Goal: Information Seeking & Learning: Learn about a topic

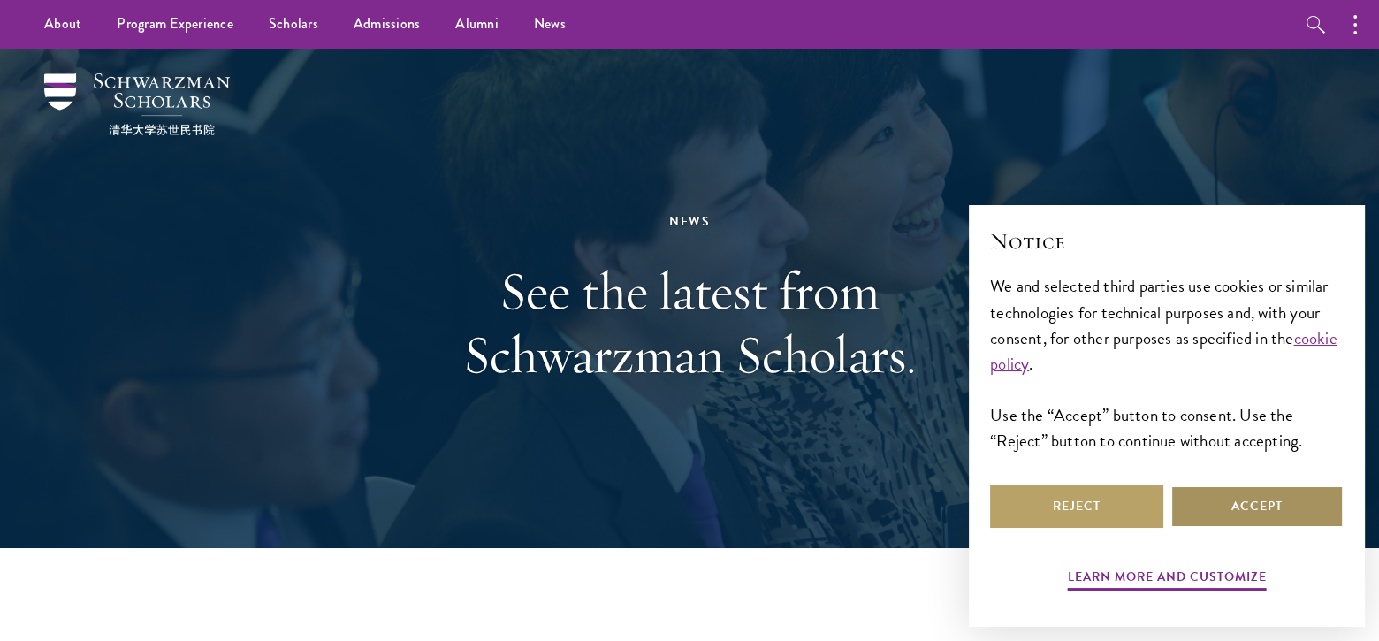
click at [1287, 504] on button "Accept" at bounding box center [1257, 506] width 173 height 42
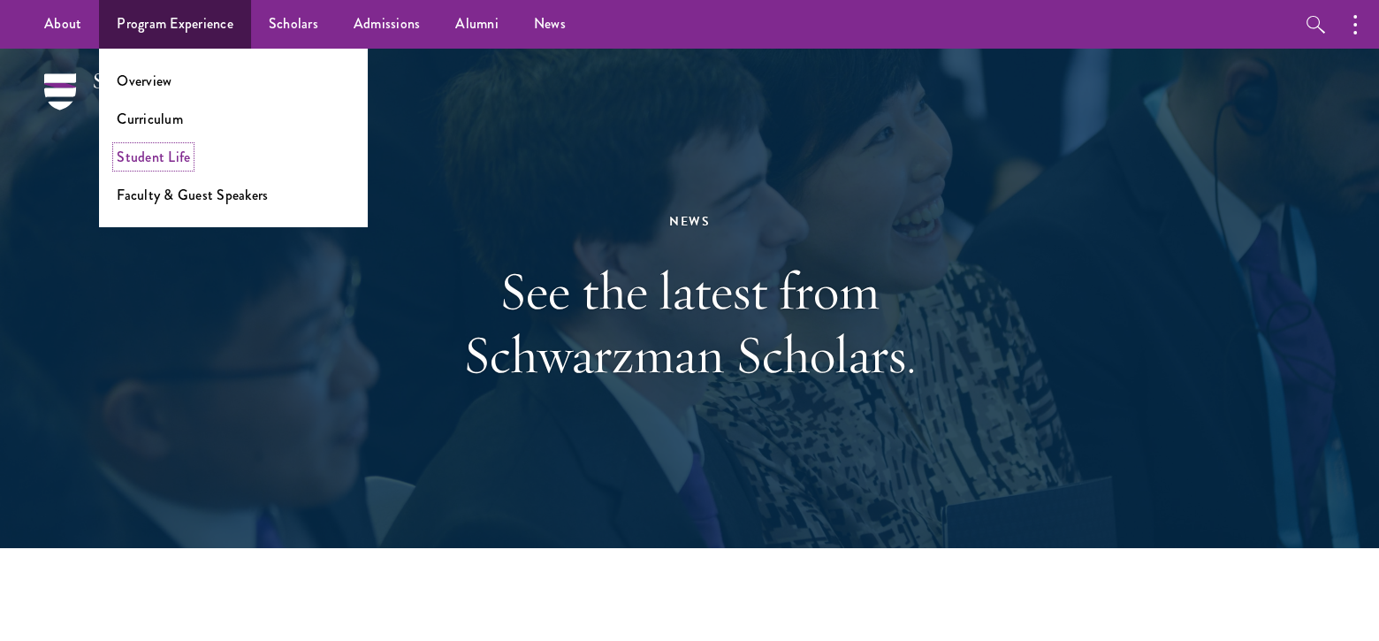
click at [164, 155] on link "Student Life" at bounding box center [153, 157] width 73 height 20
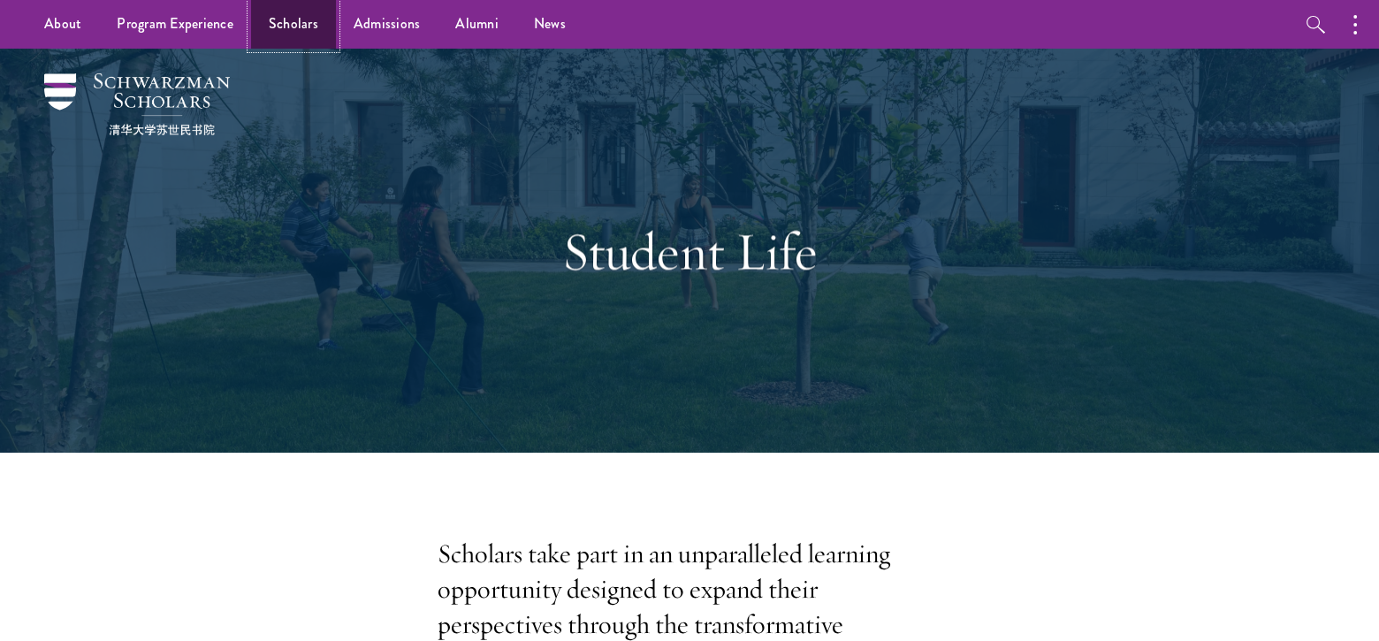
click at [294, 23] on link "Scholars" at bounding box center [293, 24] width 85 height 49
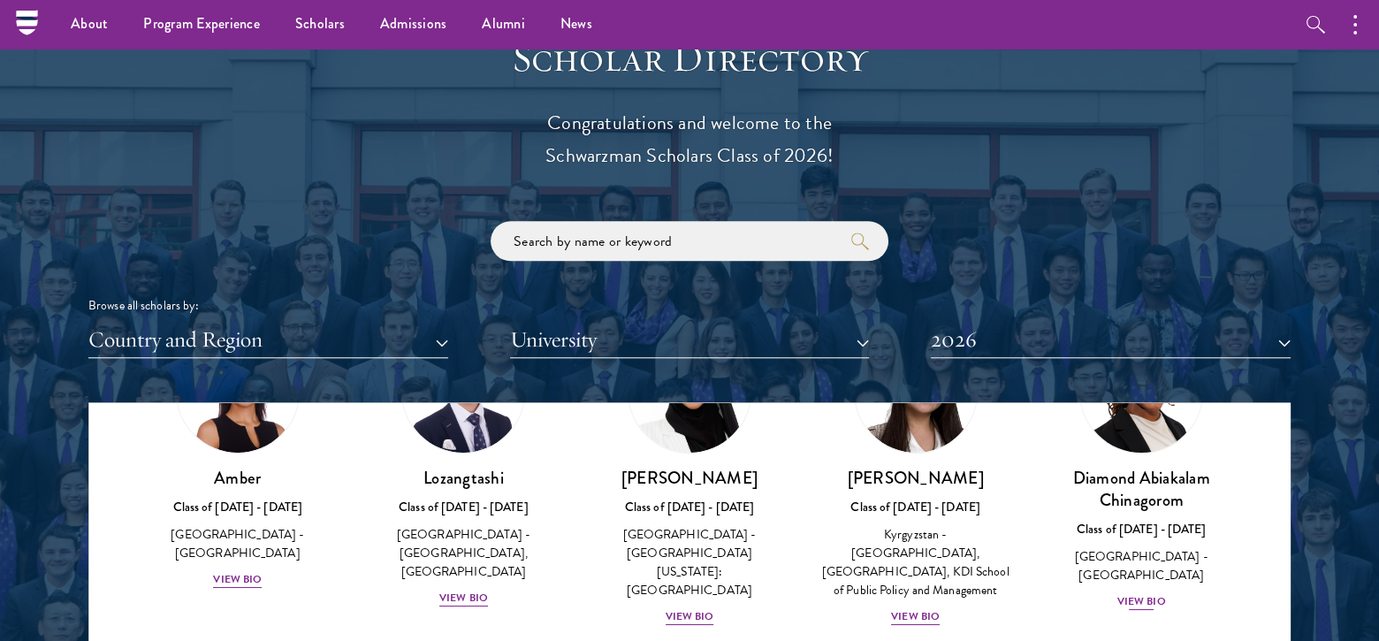
scroll to position [177, 0]
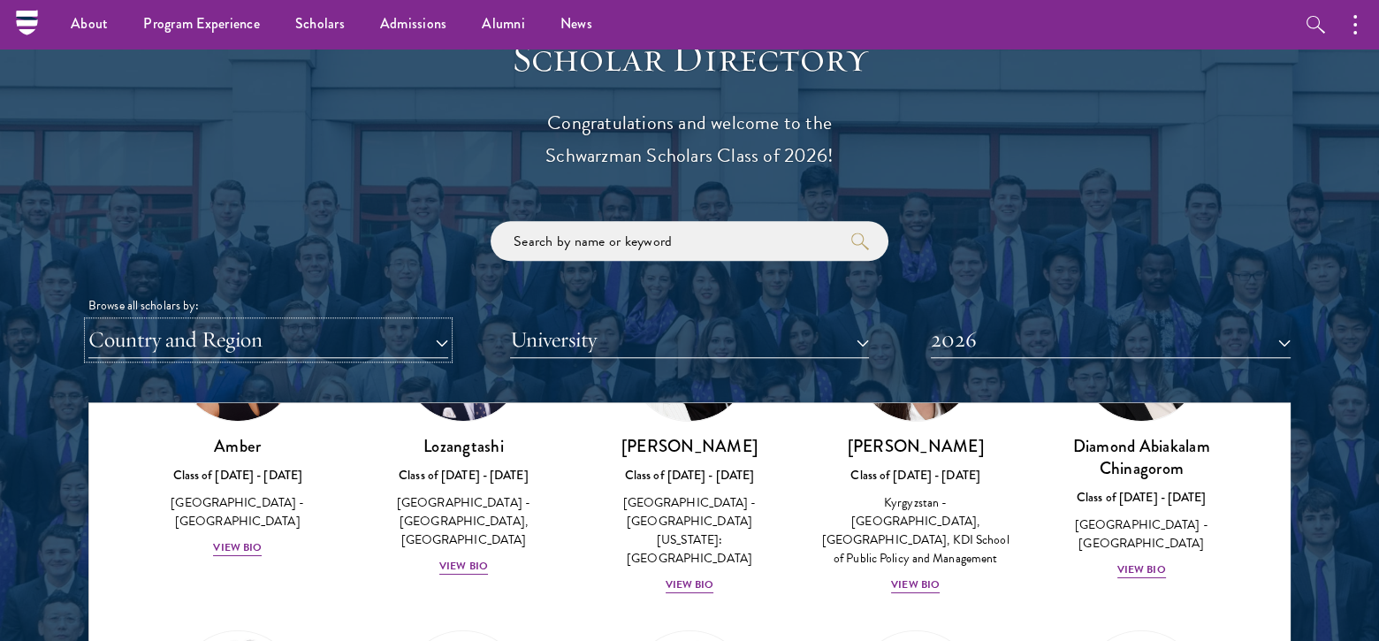
click at [444, 343] on button "Country and Region" at bounding box center [268, 340] width 360 height 36
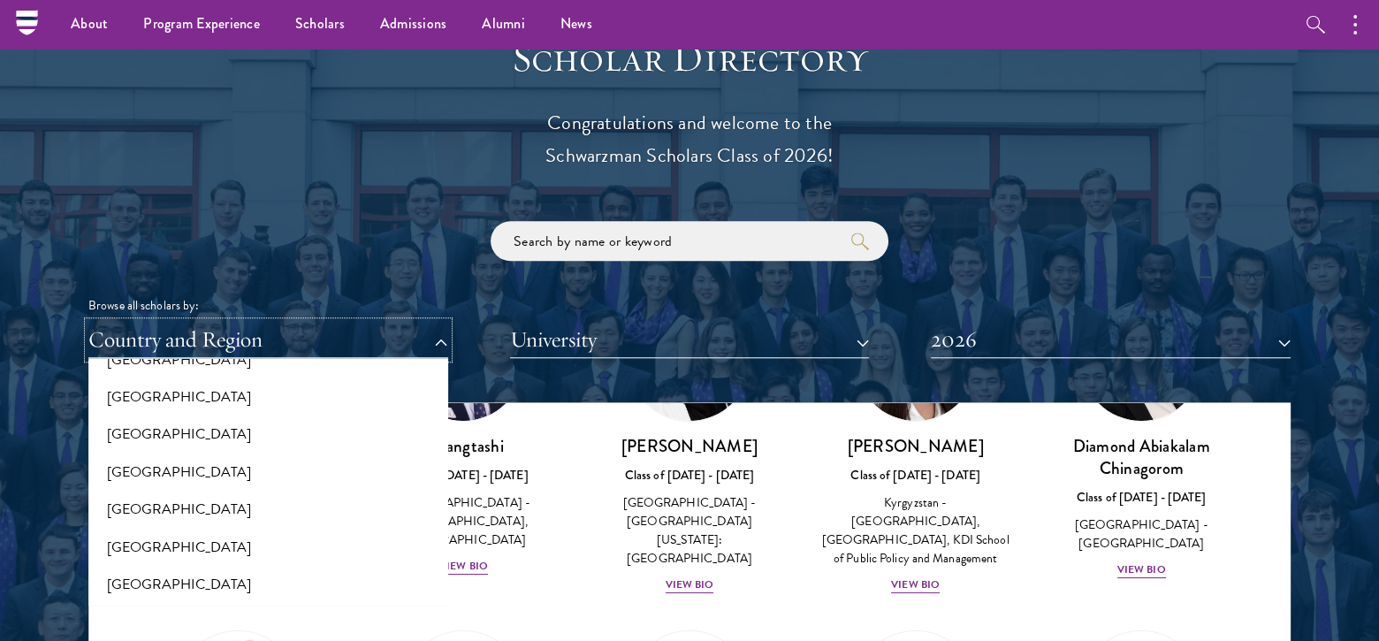
scroll to position [3271, 0]
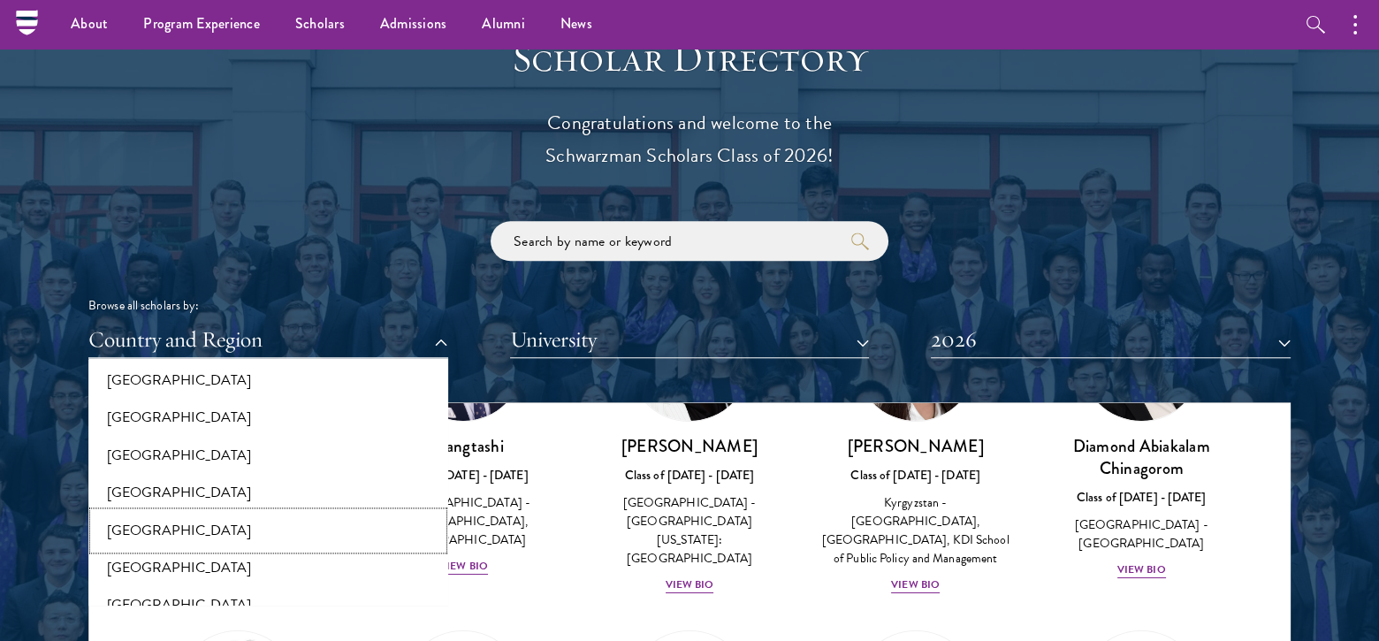
click at [134, 530] on button "[GEOGRAPHIC_DATA]" at bounding box center [268, 530] width 349 height 37
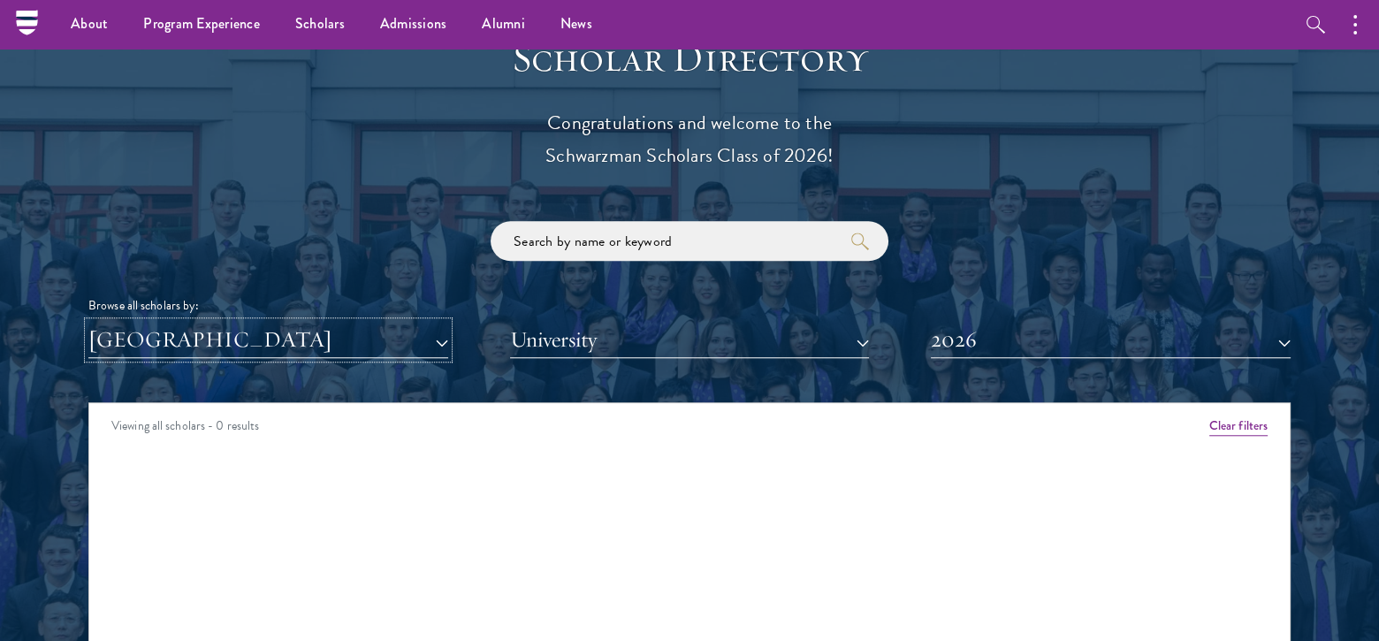
click at [440, 339] on button "[GEOGRAPHIC_DATA]" at bounding box center [268, 340] width 360 height 36
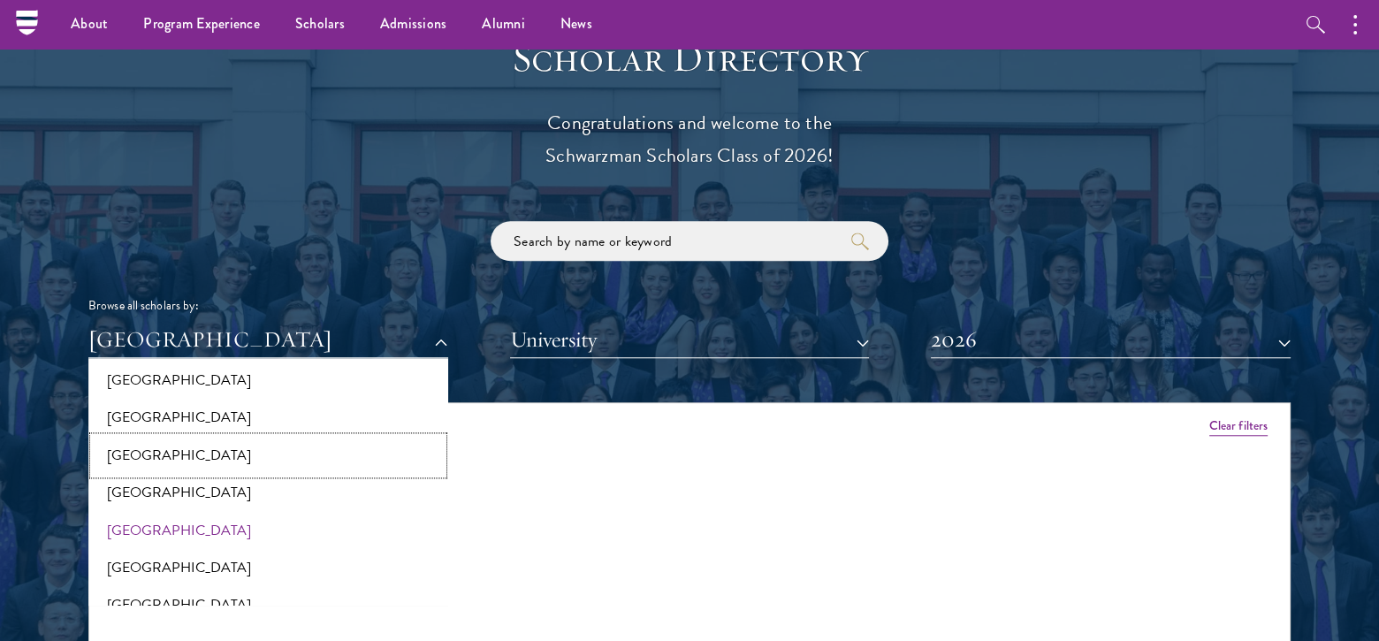
click at [192, 453] on button "[GEOGRAPHIC_DATA]" at bounding box center [268, 455] width 349 height 37
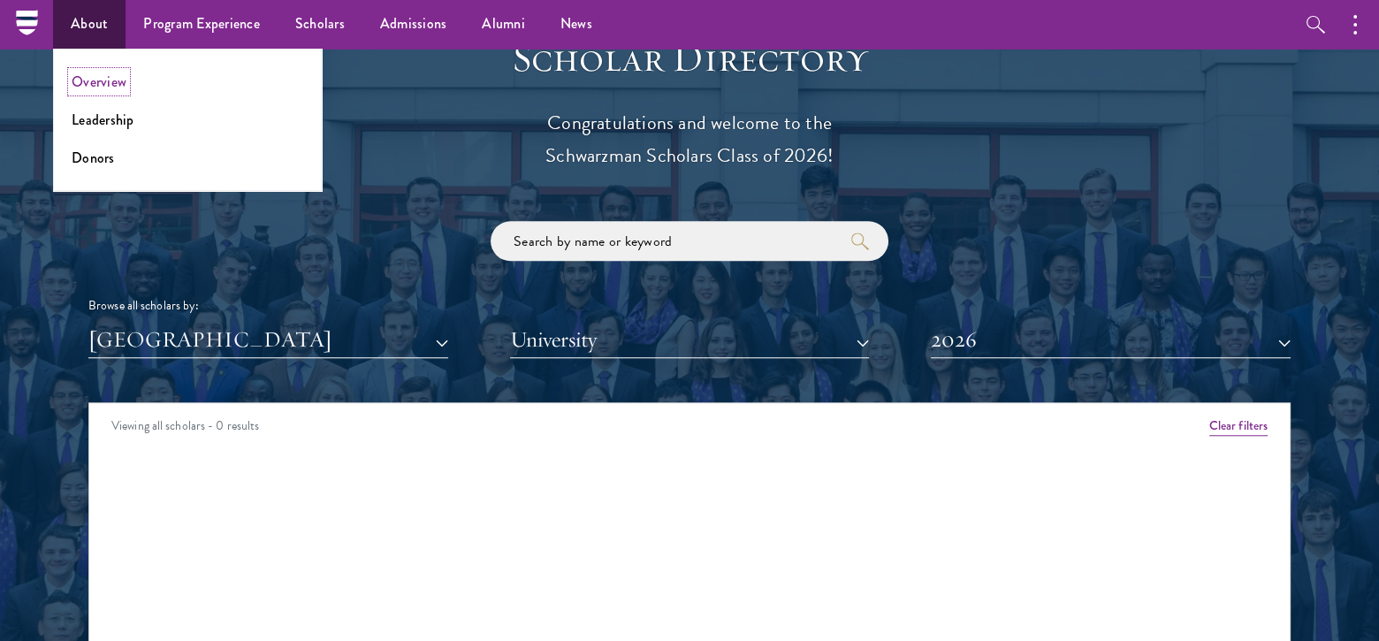
click at [106, 82] on link "Overview" at bounding box center [99, 82] width 55 height 20
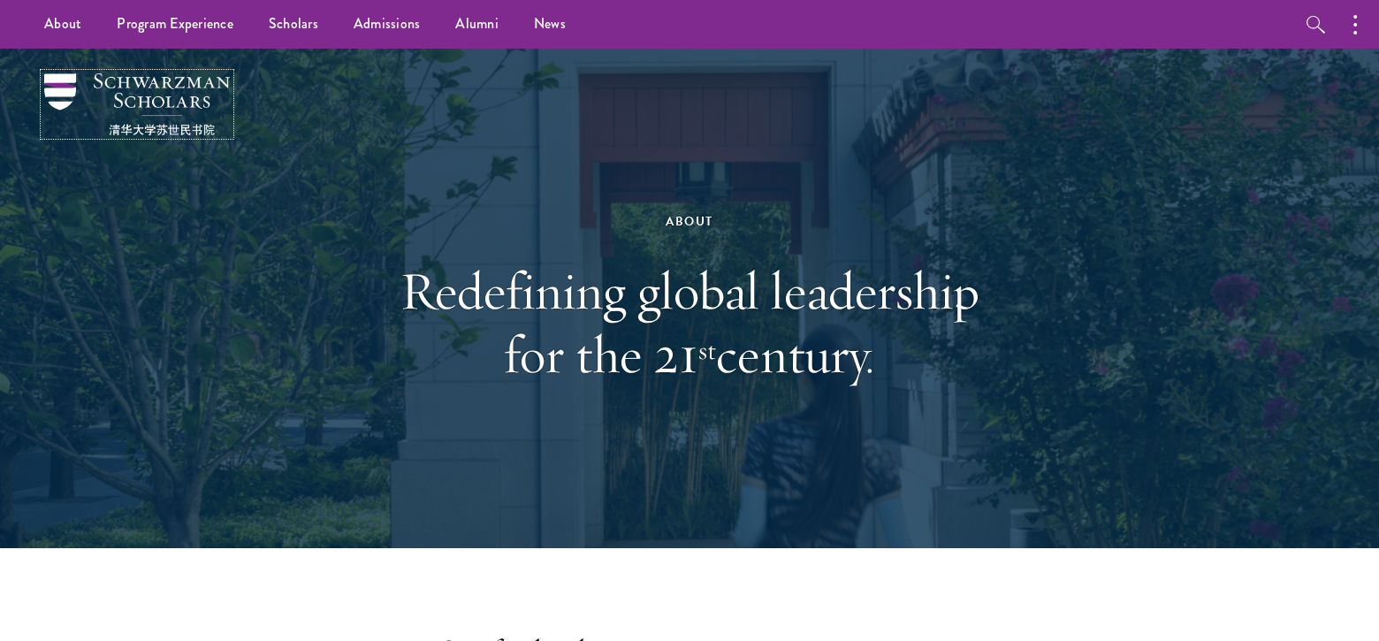
click at [59, 87] on img at bounding box center [137, 104] width 186 height 62
